Goal: Transaction & Acquisition: Purchase product/service

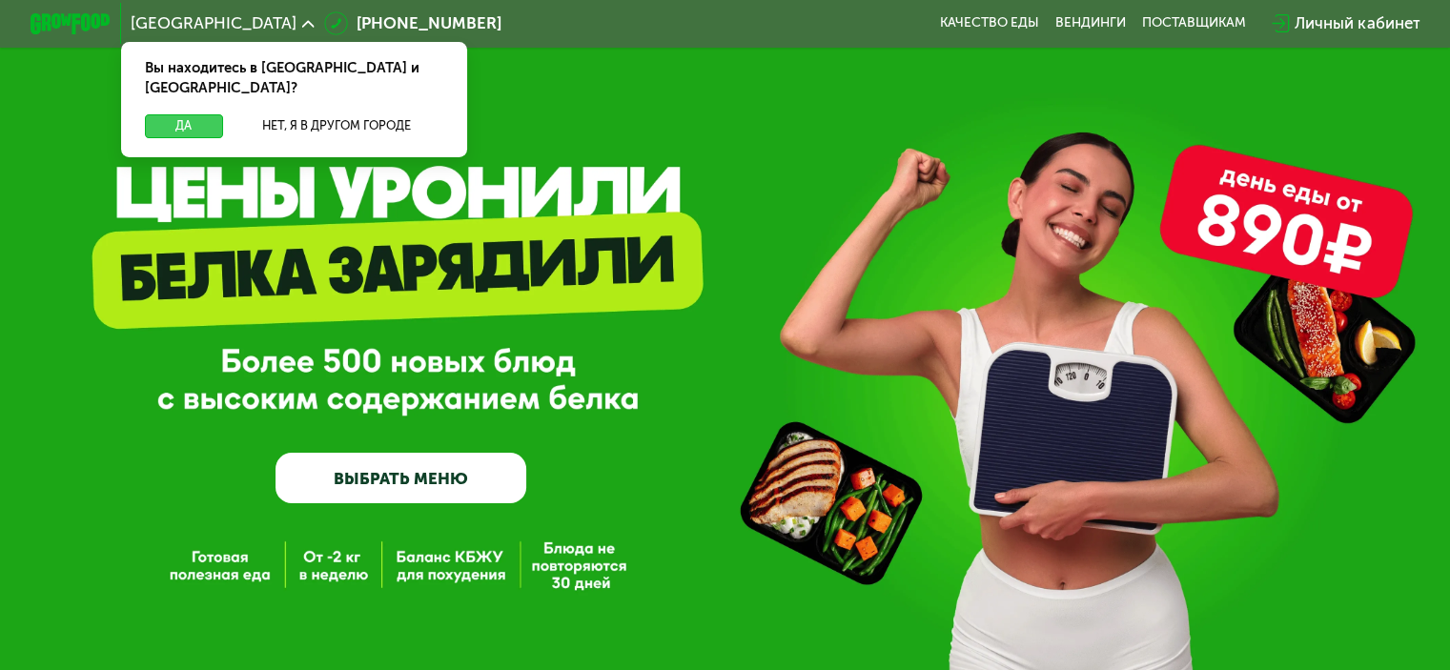
click at [190, 114] on button "Да" at bounding box center [183, 126] width 77 height 24
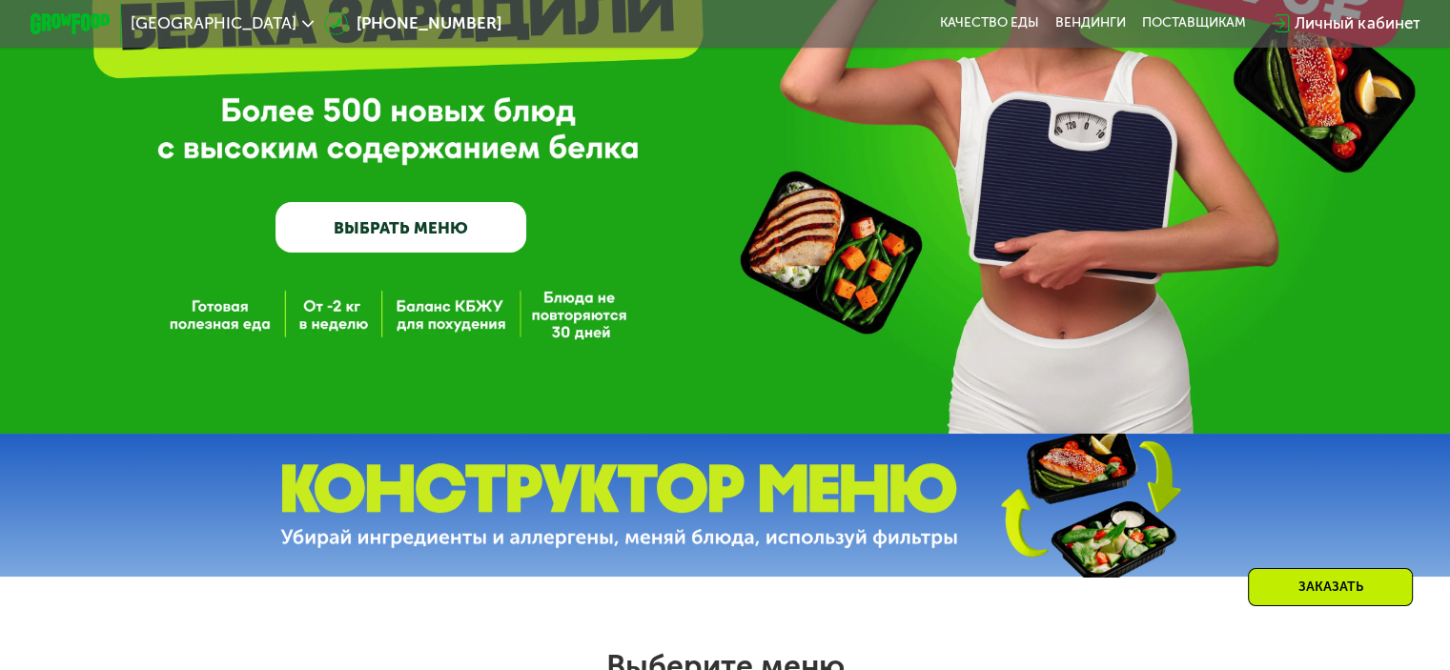
scroll to position [286, 0]
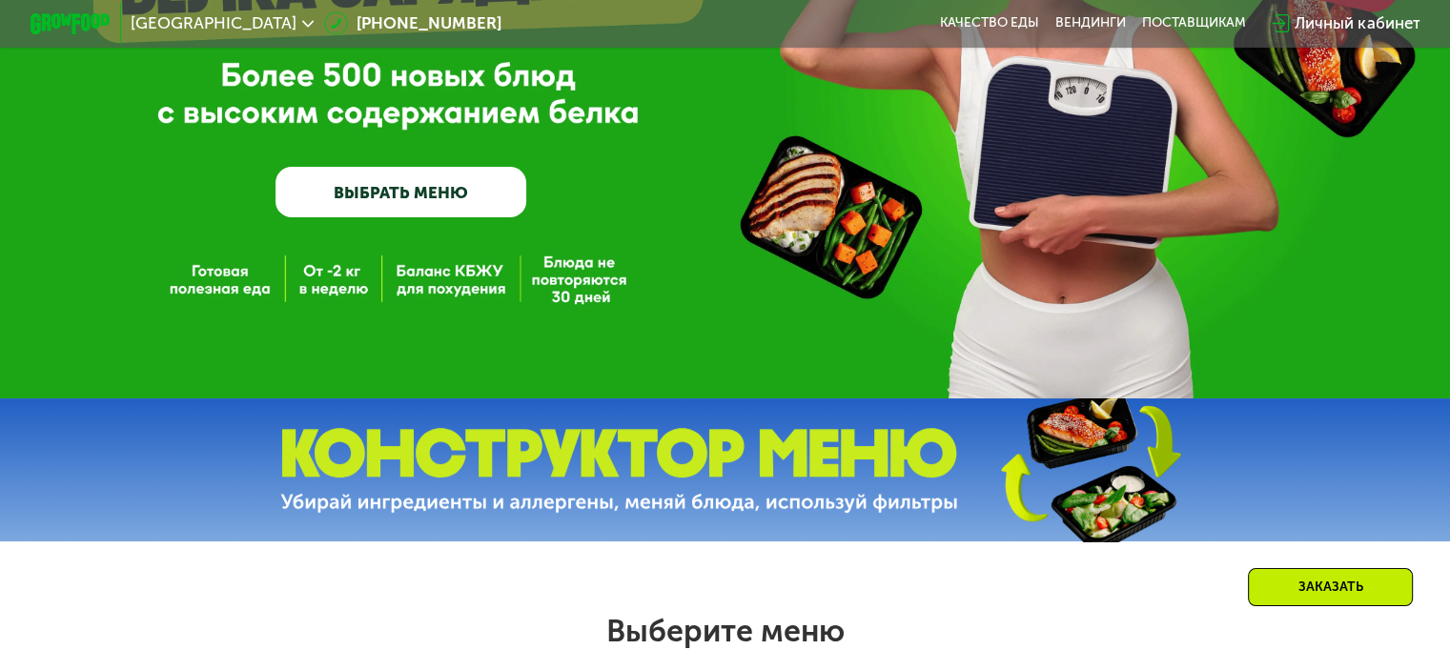
click at [431, 189] on link "ВЫБРАТЬ МЕНЮ" at bounding box center [401, 192] width 251 height 51
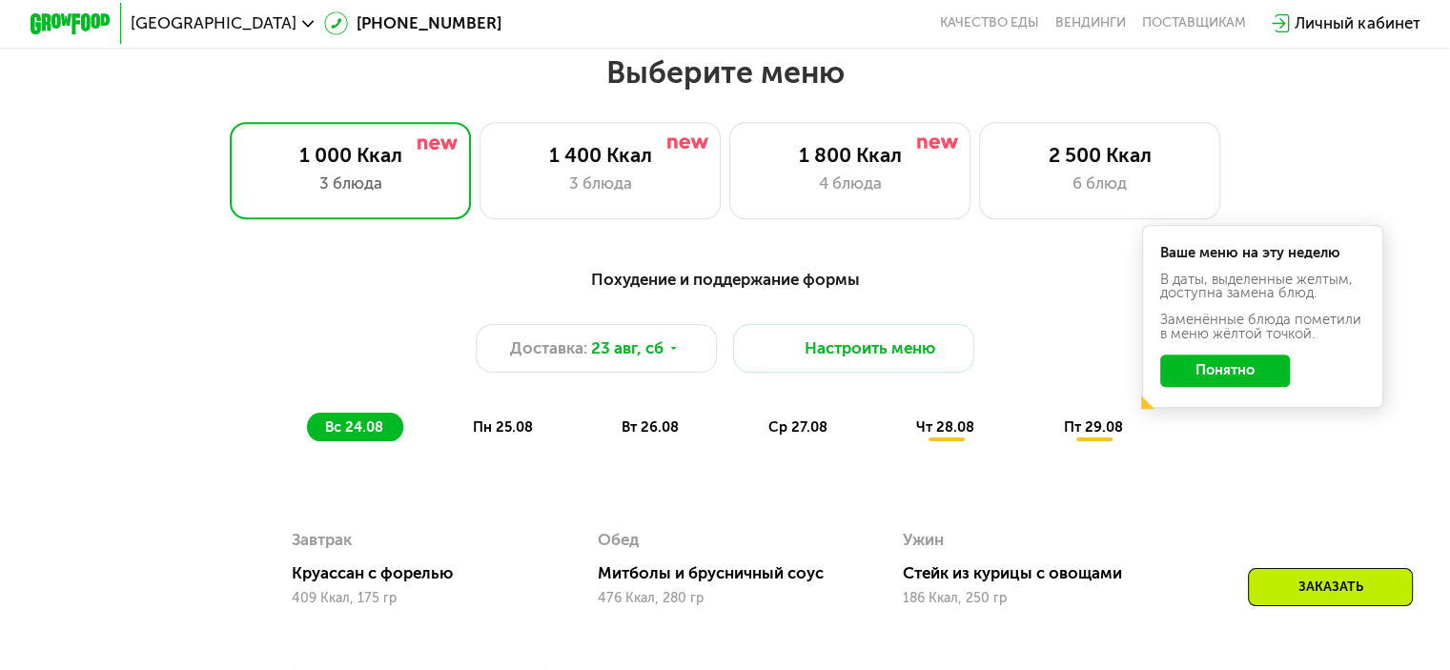
scroll to position [858, 0]
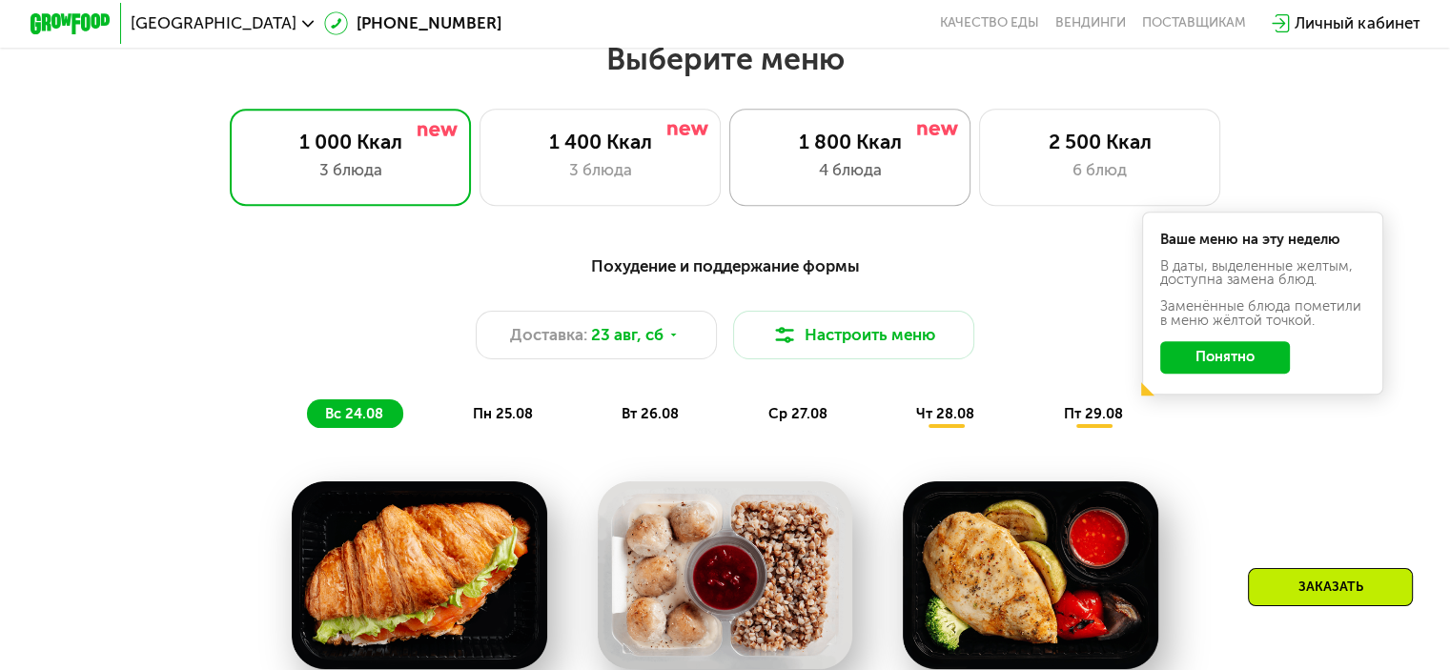
click at [979, 194] on div "1 800 Ккал 4 блюда" at bounding box center [1100, 157] width 242 height 96
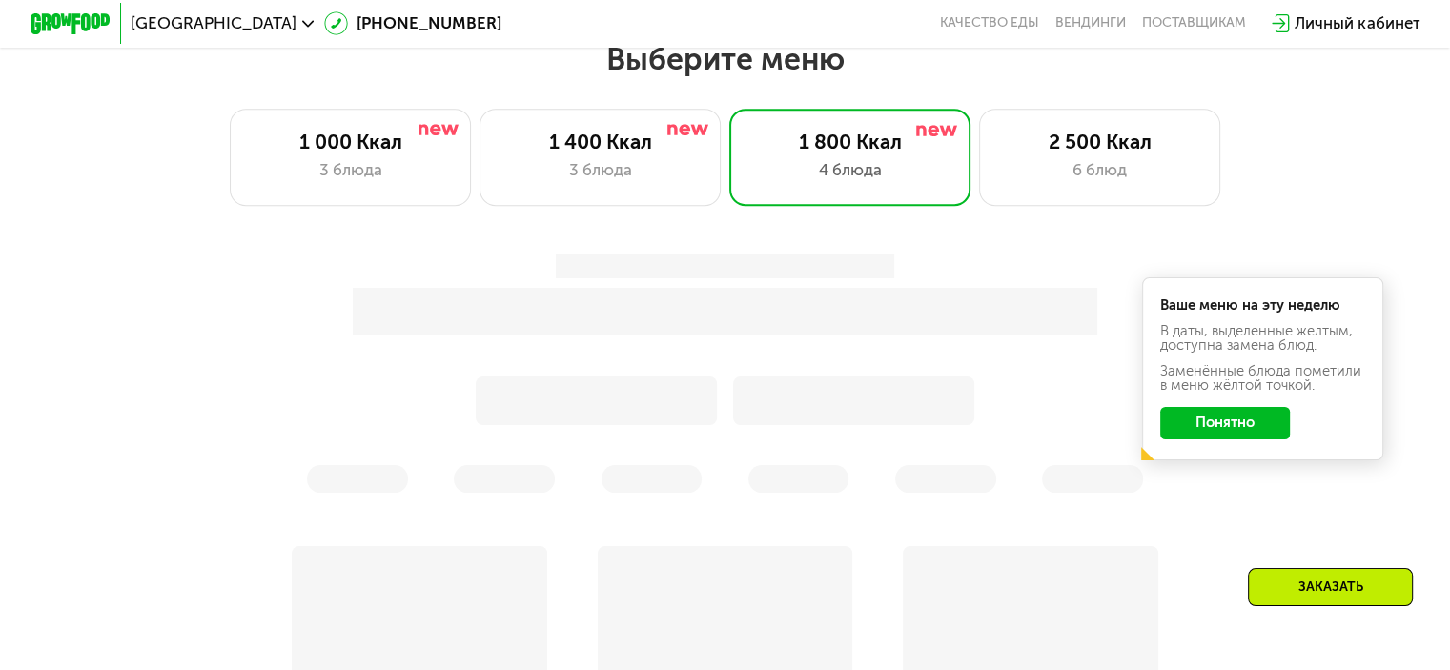
click at [1252, 440] on button "Понятно" at bounding box center [1225, 423] width 130 height 32
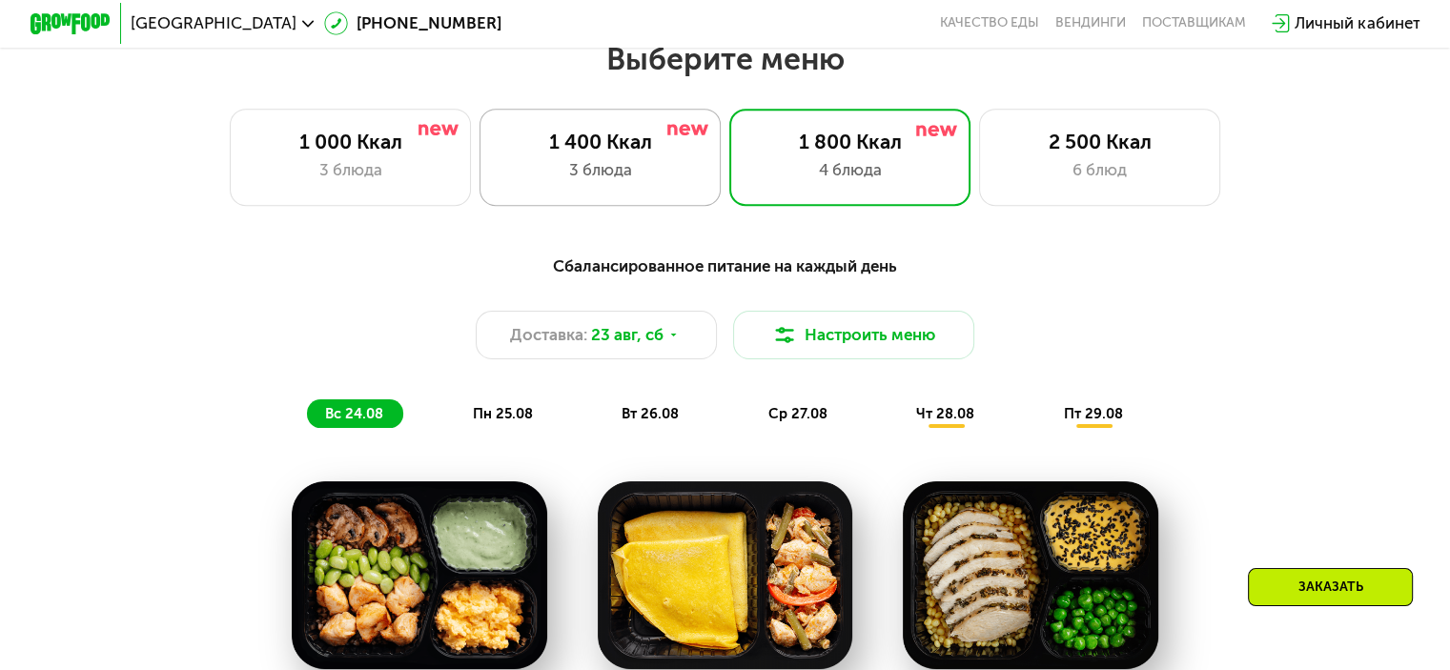
click at [654, 176] on div "3 блюда" at bounding box center [600, 170] width 199 height 24
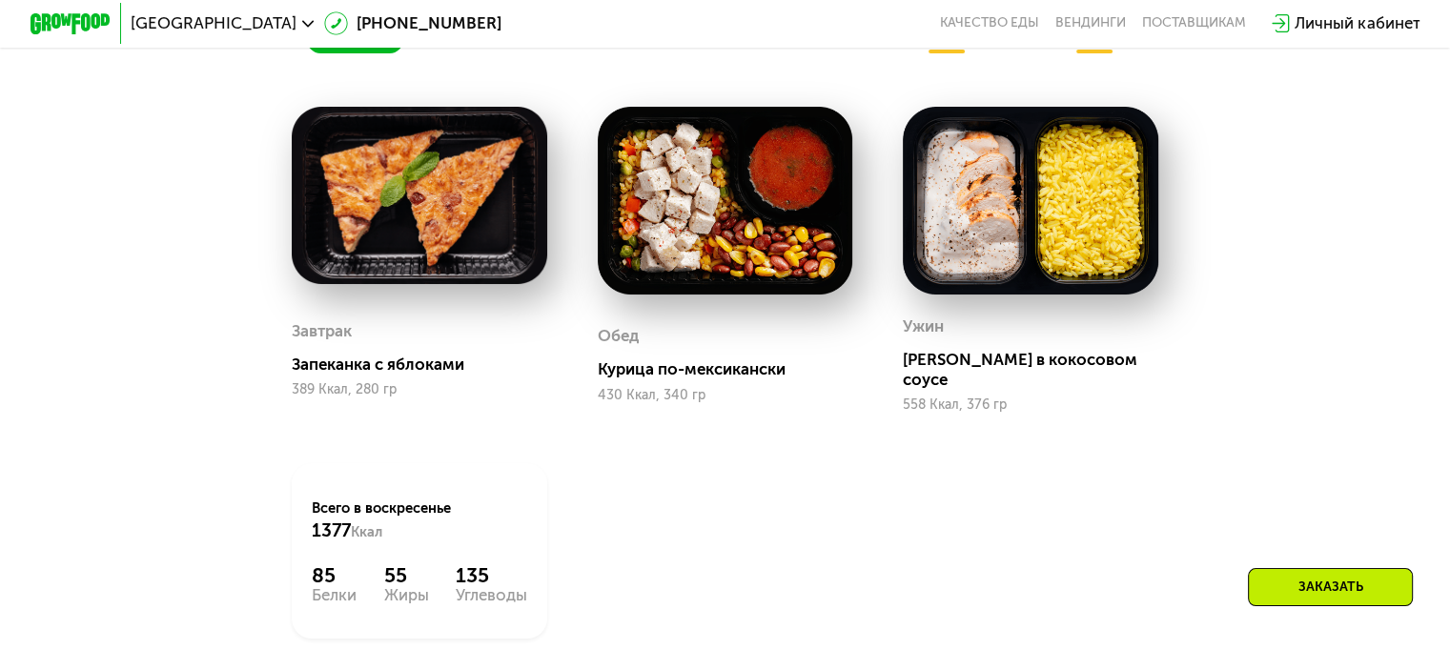
scroll to position [1335, 0]
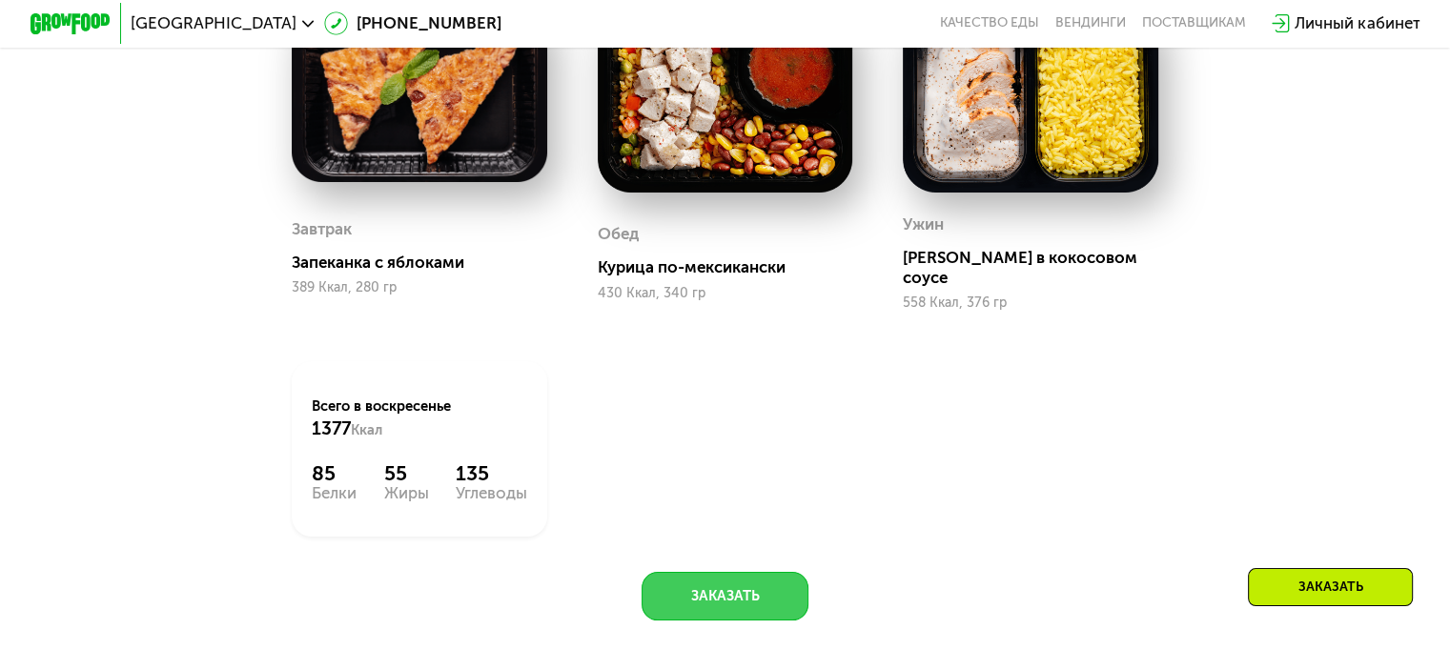
click at [780, 589] on button "Заказать" at bounding box center [725, 596] width 167 height 49
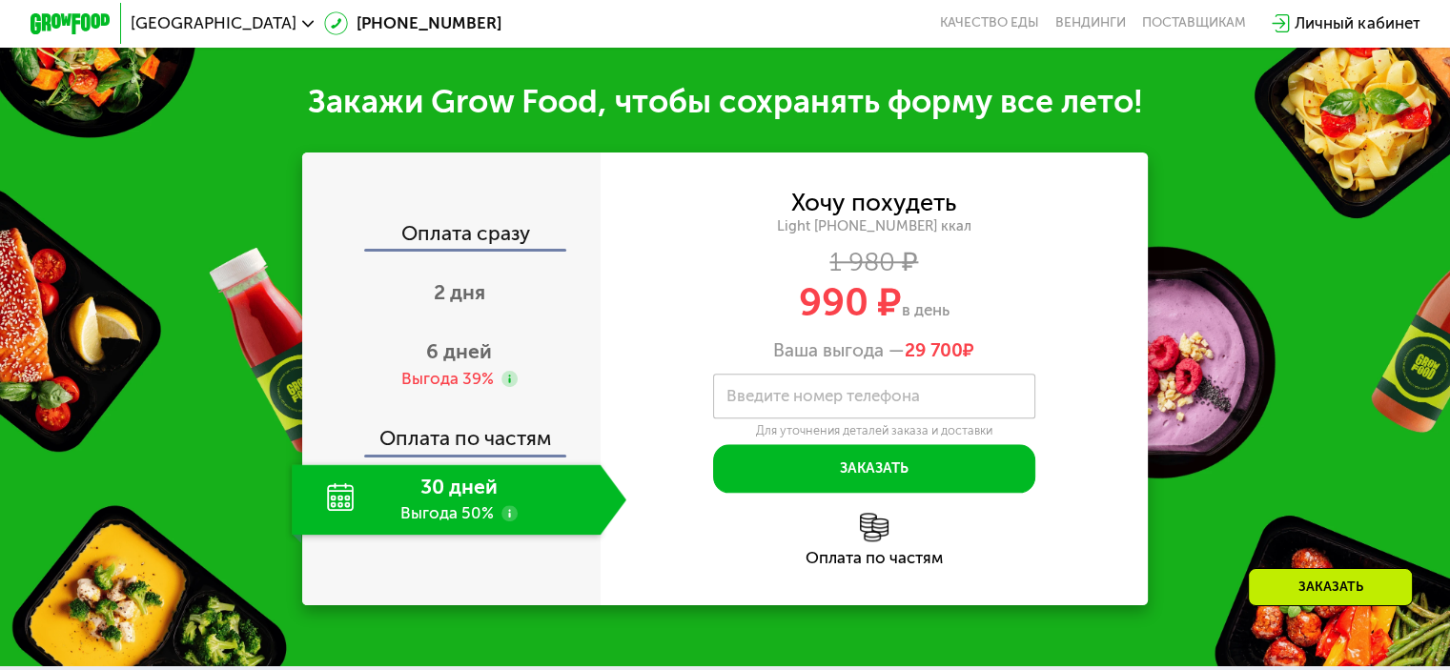
scroll to position [2002, 0]
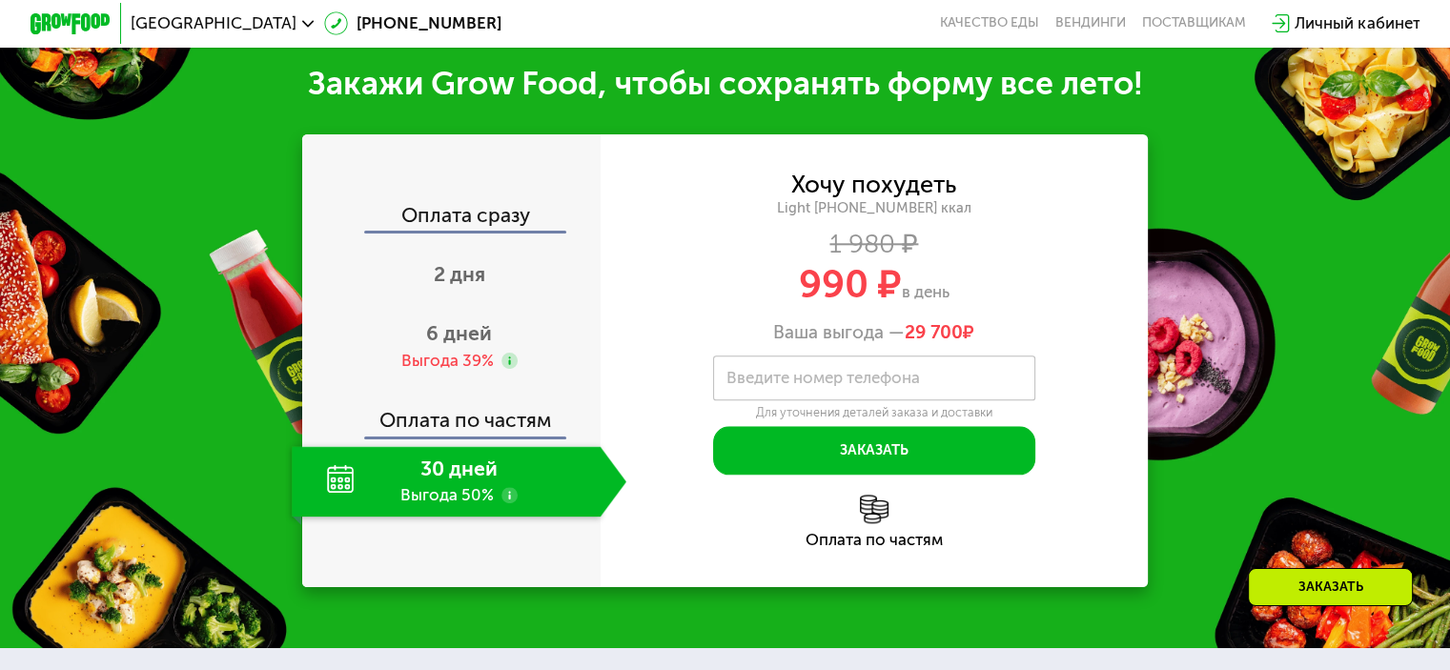
click at [444, 500] on div "30 дней Выгода 50%" at bounding box center [446, 481] width 308 height 71
click at [461, 287] on div "2 дня" at bounding box center [459, 276] width 335 height 71
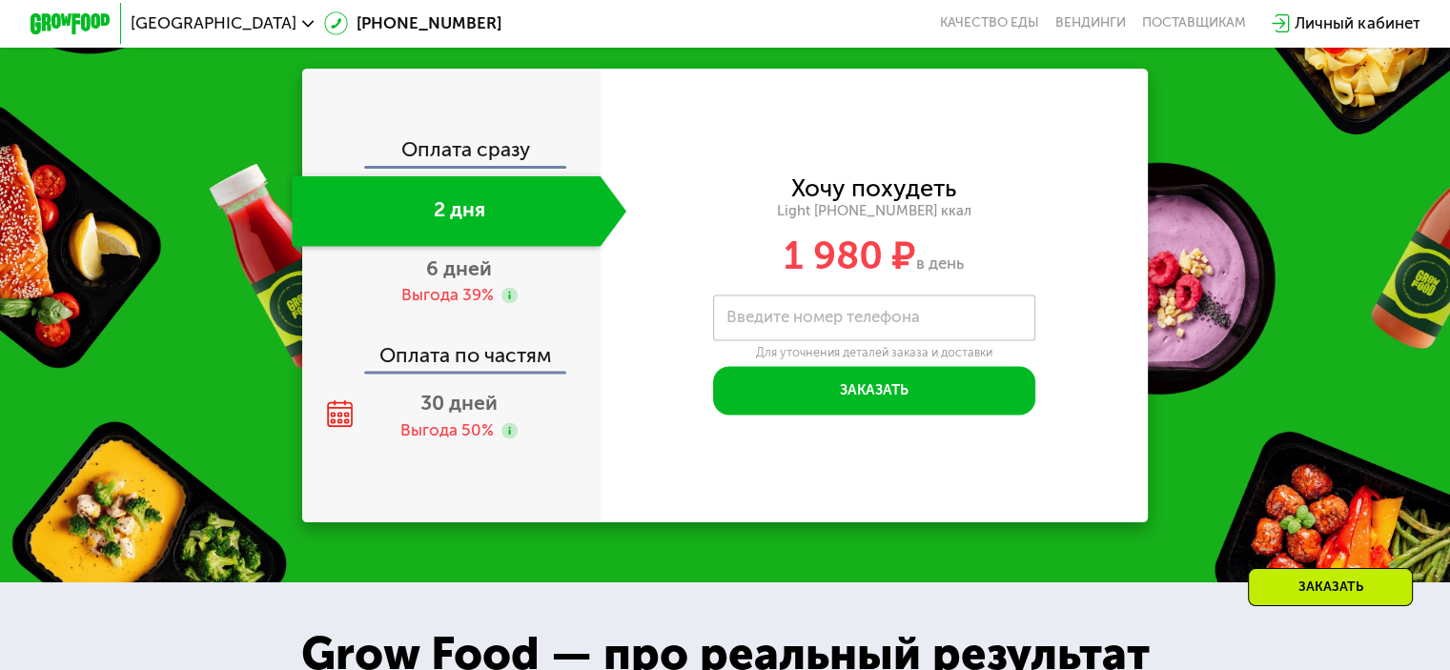
scroll to position [2041, 0]
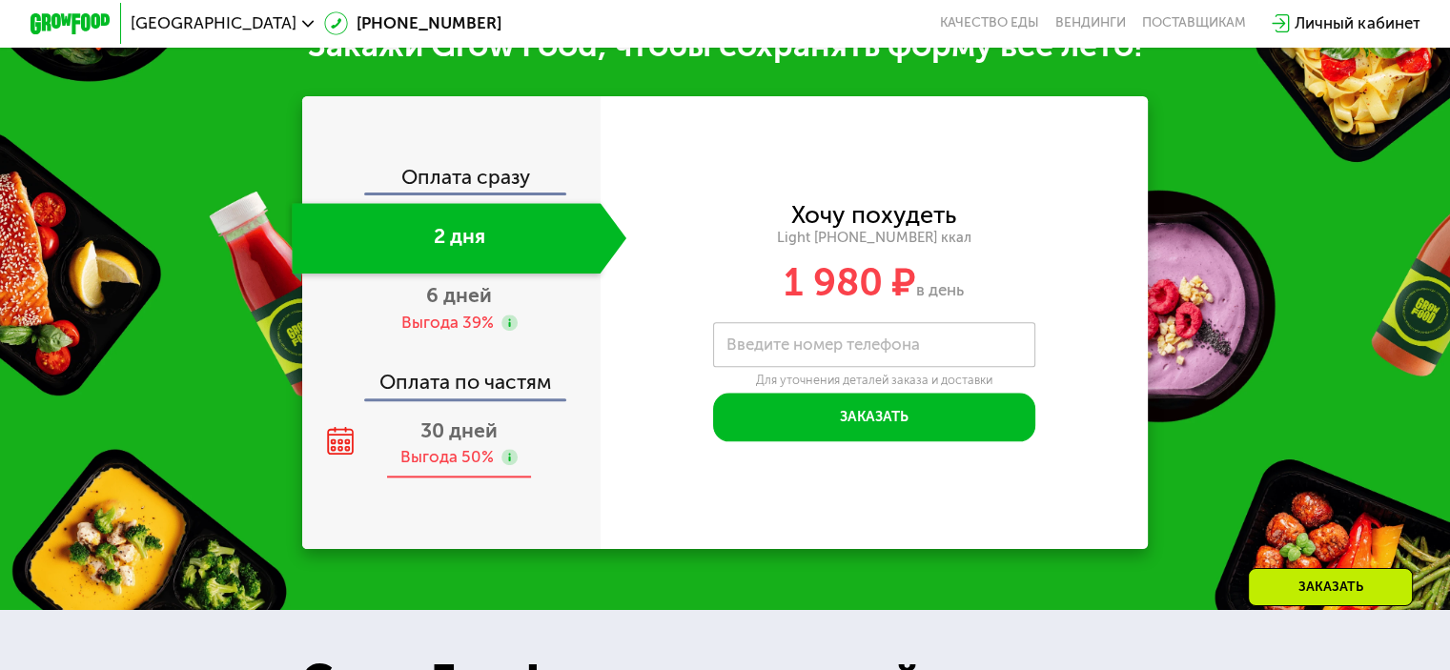
click at [470, 449] on div "Выгода 50%" at bounding box center [446, 457] width 93 height 22
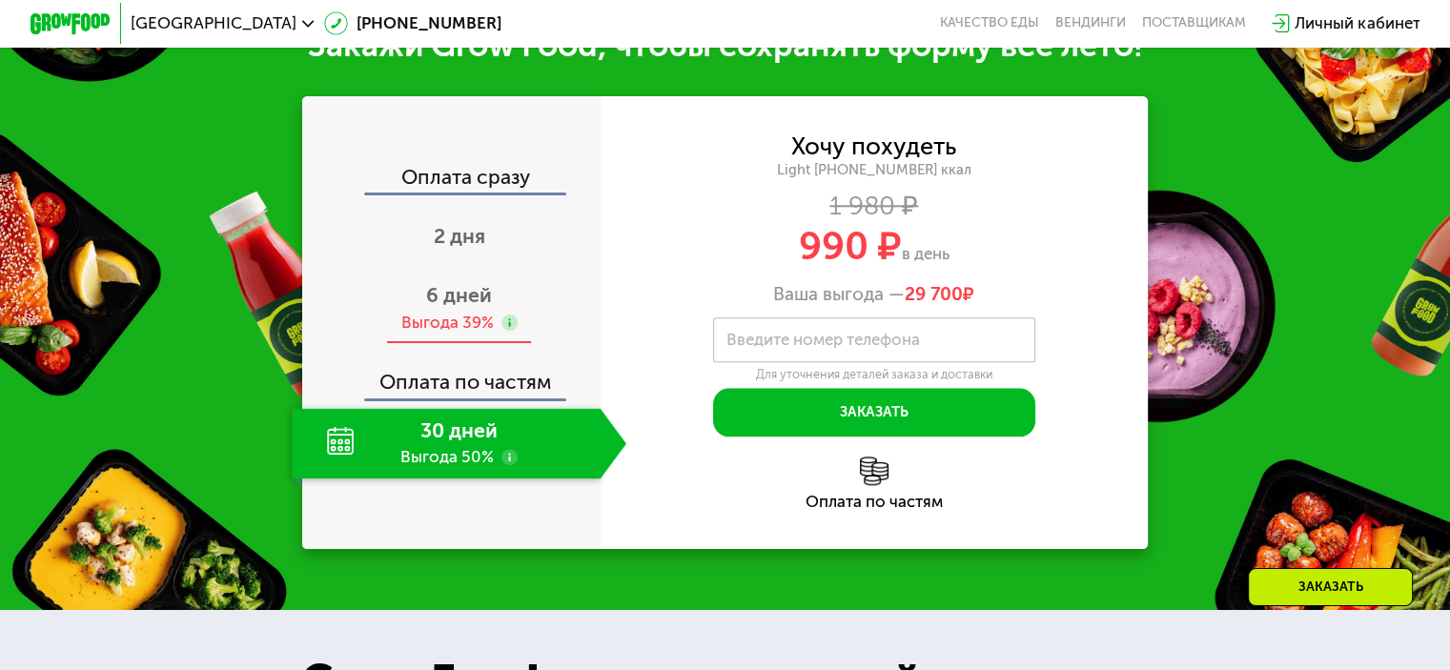
click at [449, 319] on div "Выгода 39%" at bounding box center [446, 323] width 92 height 22
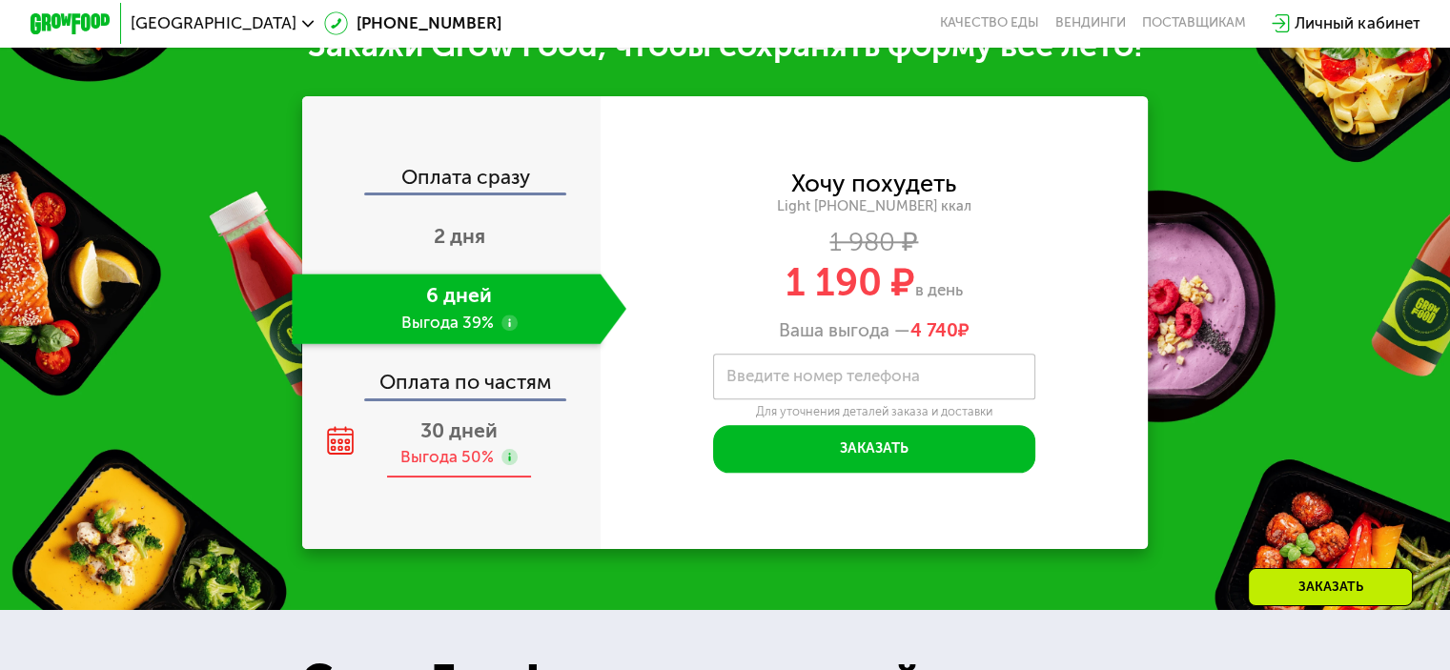
click at [476, 462] on div "Выгода 50%" at bounding box center [446, 457] width 93 height 22
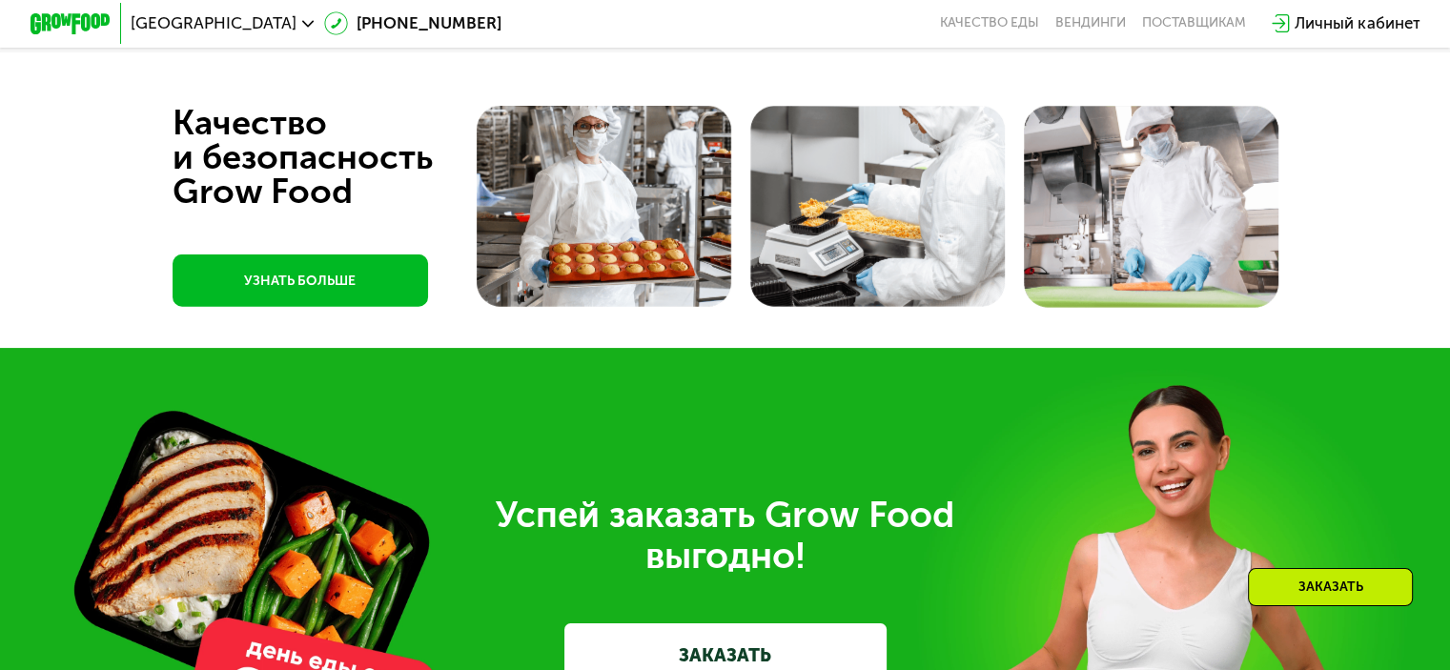
scroll to position [5664, 0]
